Goal: Task Accomplishment & Management: Complete application form

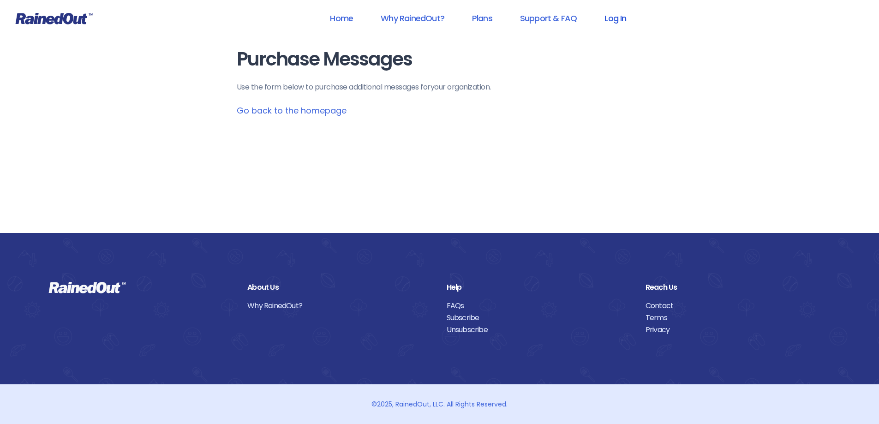
click at [611, 13] on link "Log In" at bounding box center [616, 18] width 46 height 21
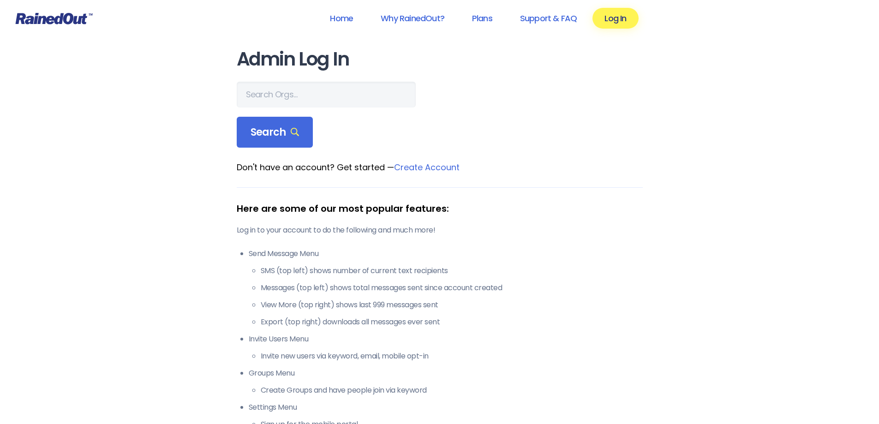
drag, startPoint x: 339, startPoint y: 109, endPoint x: 336, endPoint y: 97, distance: 12.3
click at [339, 108] on form "Search" at bounding box center [440, 115] width 406 height 66
click at [336, 97] on input "text" at bounding box center [326, 95] width 179 height 26
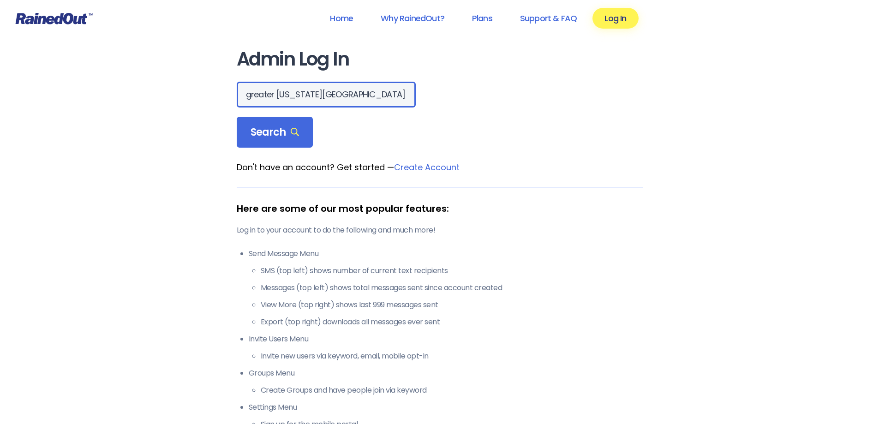
type input "greater [US_STATE][GEOGRAPHIC_DATA]"
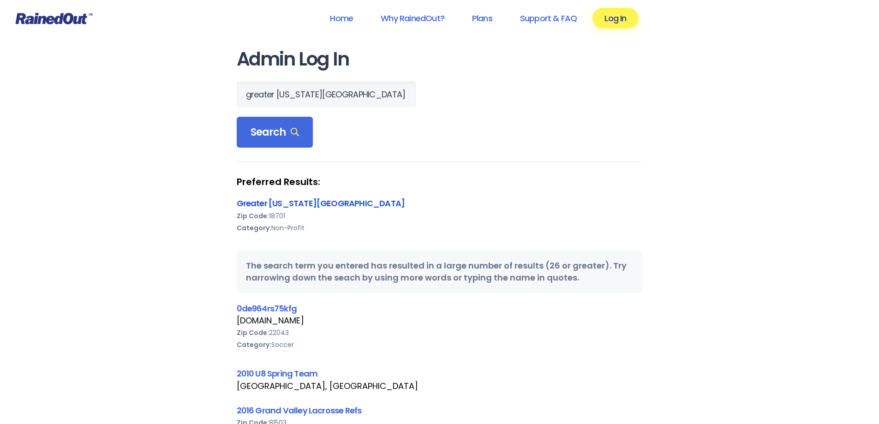
click at [342, 204] on link "Greater [US_STATE][GEOGRAPHIC_DATA]" at bounding box center [321, 204] width 168 height 12
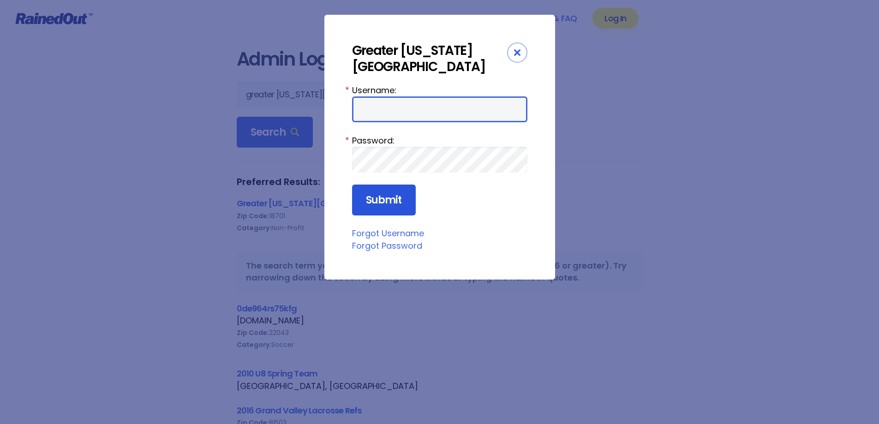
type input "wbYMCA"
click at [379, 193] on input "Submit" at bounding box center [384, 200] width 64 height 31
